Goal: Find specific page/section: Find specific page/section

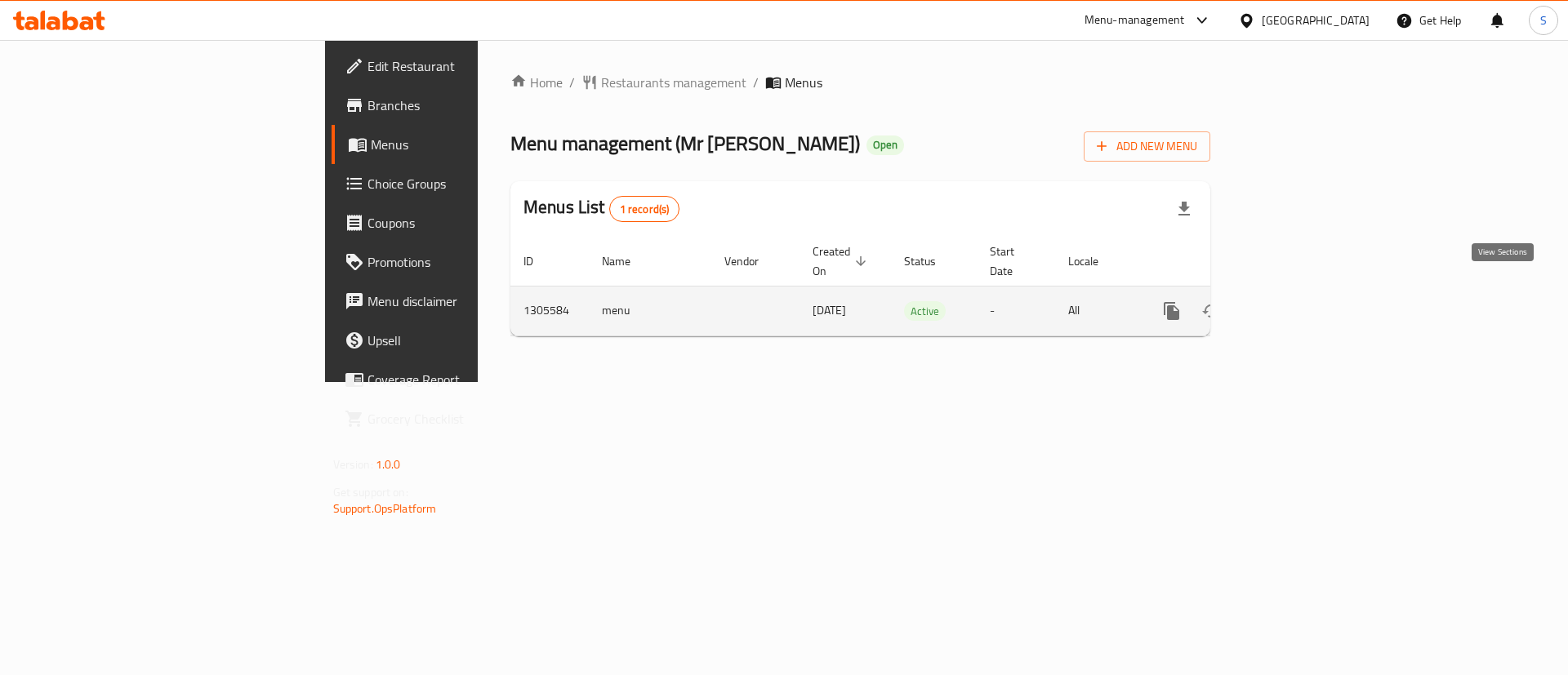
click at [1299, 301] on icon "enhanced table" at bounding box center [1289, 311] width 20 height 20
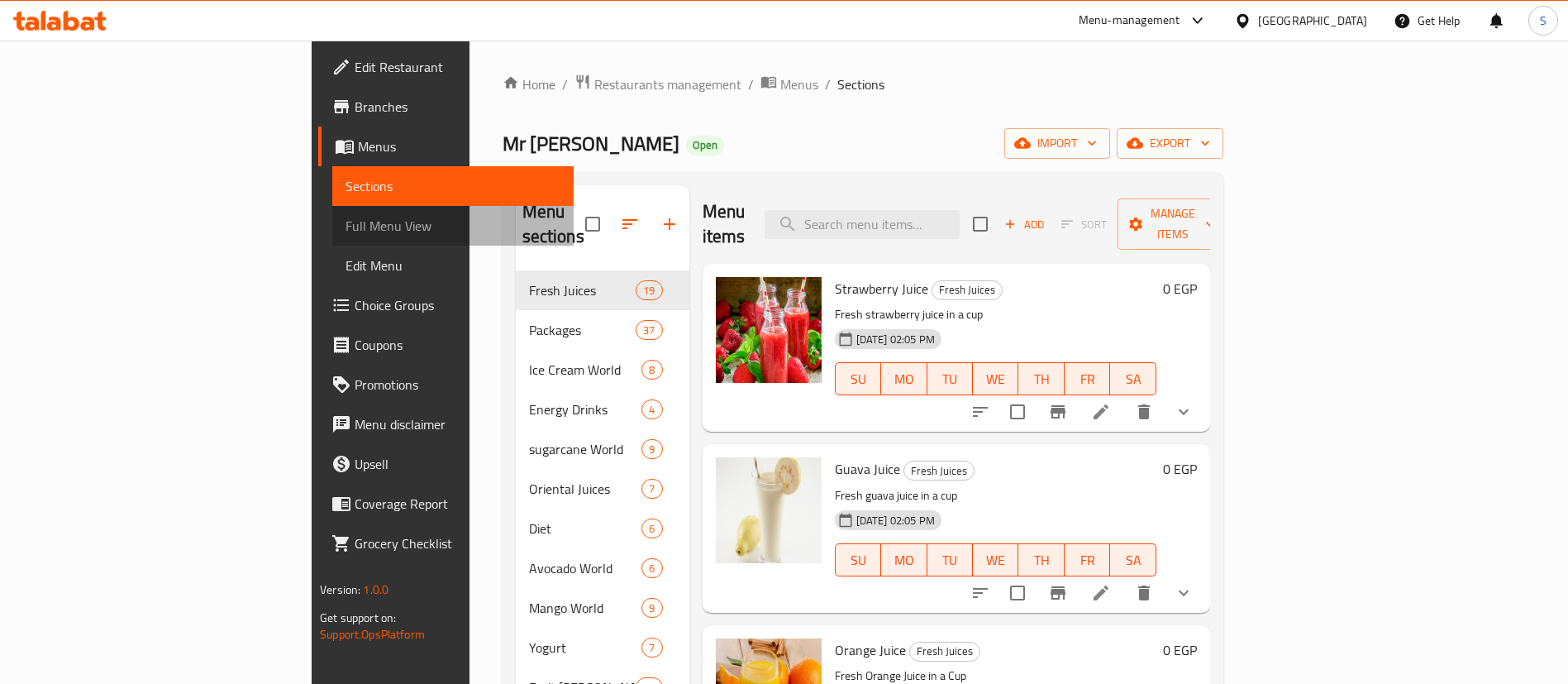
click at [345, 227] on span "Full Menu View" at bounding box center [452, 226] width 215 height 20
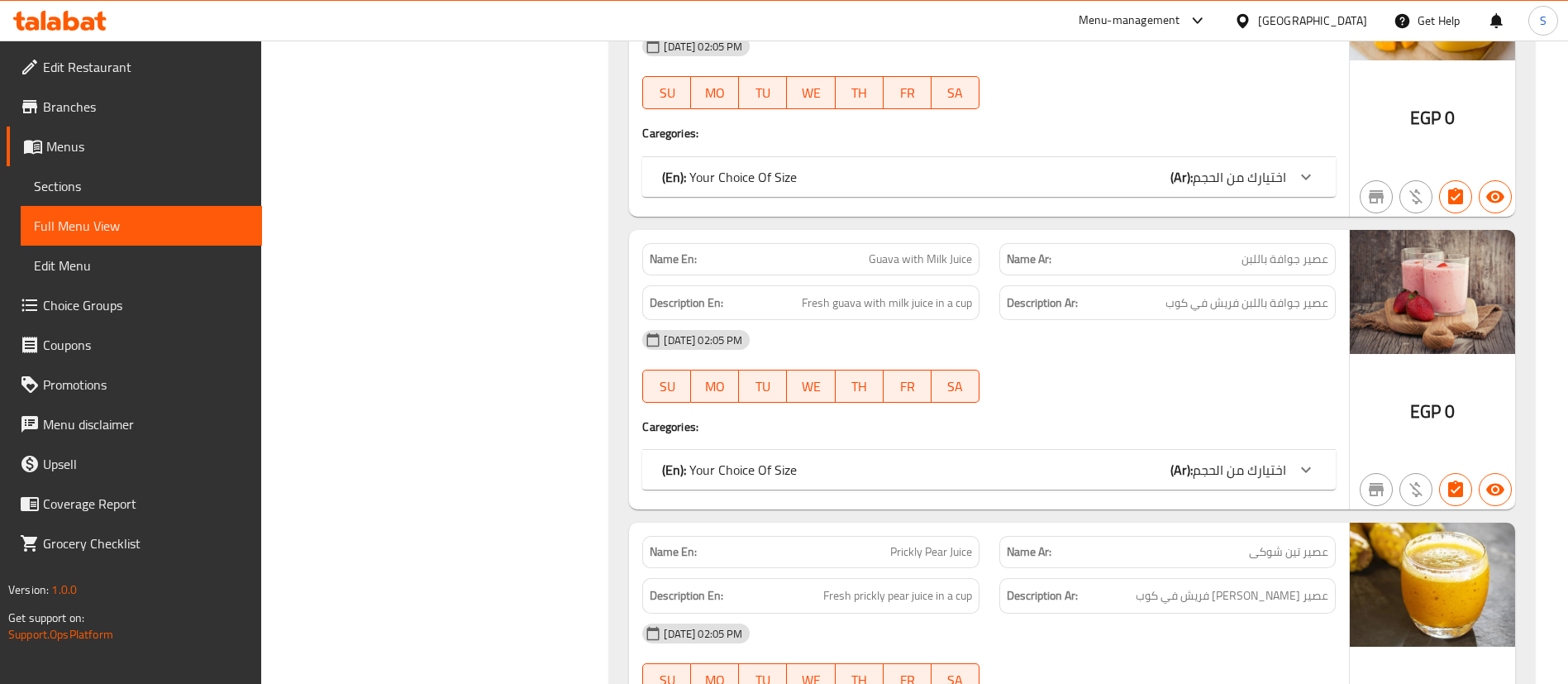
scroll to position [4714, 0]
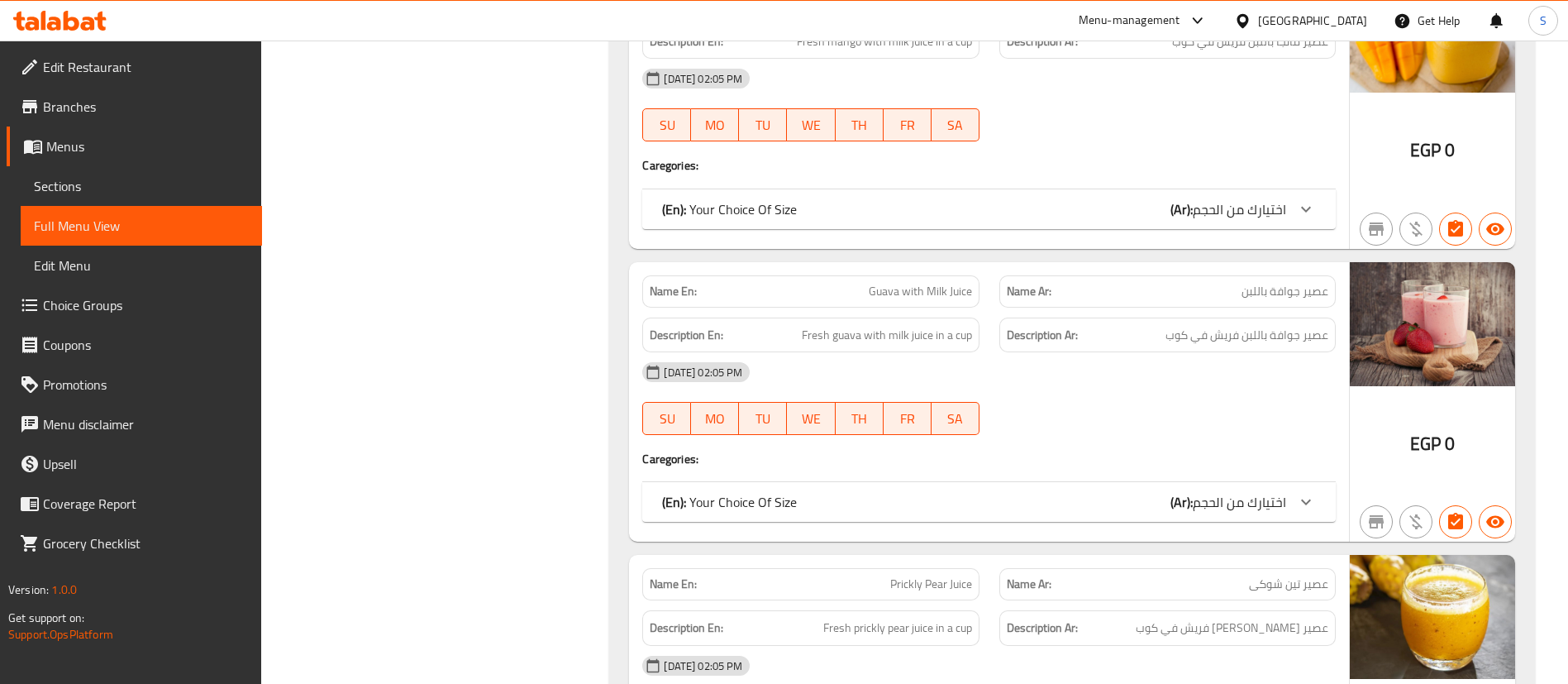
click at [932, 295] on span "Guava with Milk Juice" at bounding box center [920, 292] width 103 height 18
copy span "Guava with Milk Juice"
click at [881, 286] on span "Guava with Milk Juice" at bounding box center [920, 292] width 103 height 18
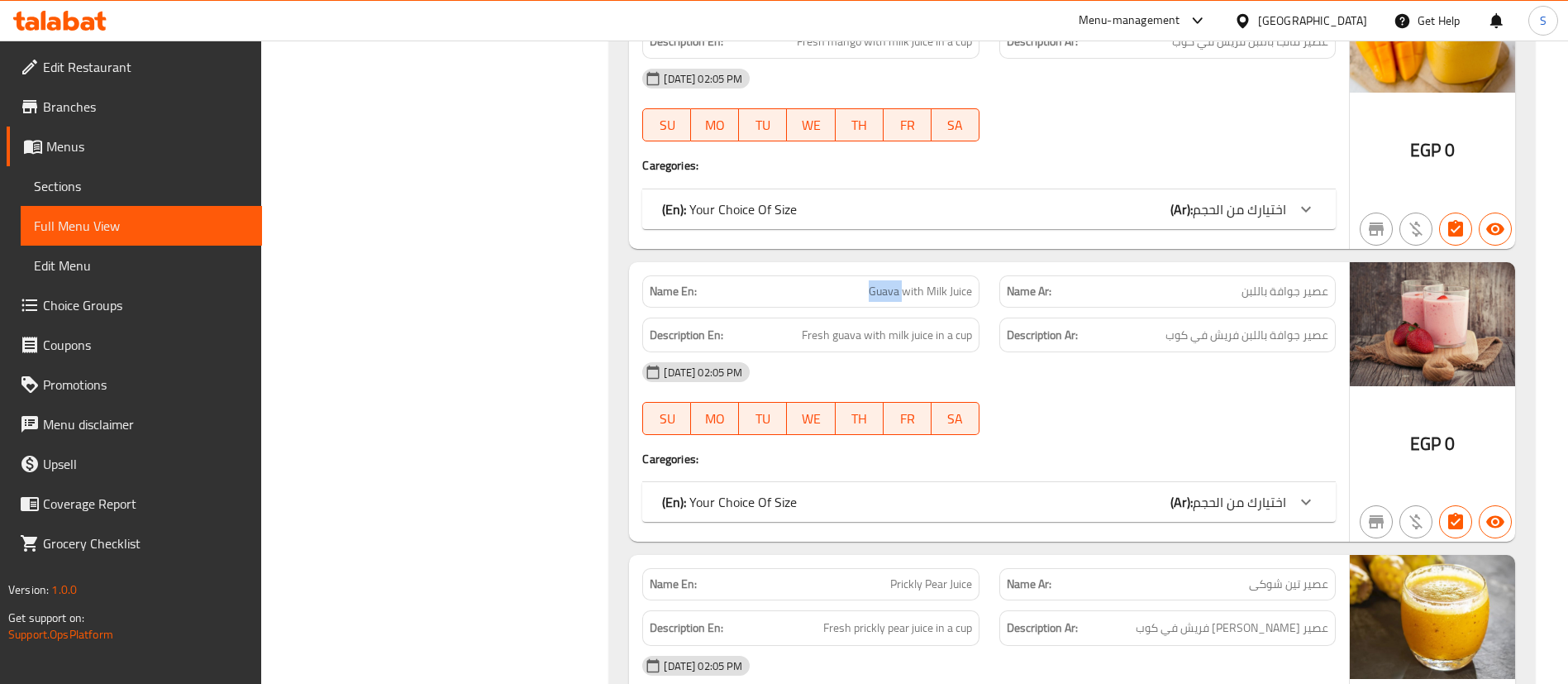
click at [881, 286] on span "Guava with Milk Juice" at bounding box center [920, 292] width 103 height 18
